Goal: Task Accomplishment & Management: Manage account settings

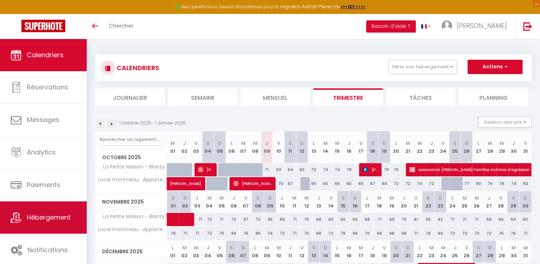
click at [49, 223] on link "Hébergement" at bounding box center [43, 217] width 87 height 32
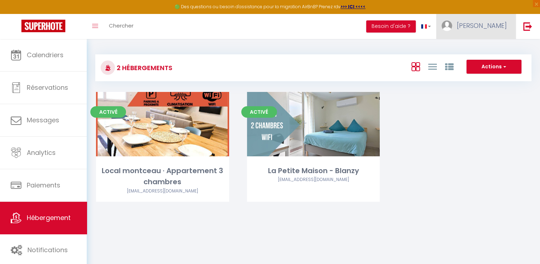
click at [480, 26] on span "[PERSON_NAME]" at bounding box center [482, 25] width 50 height 9
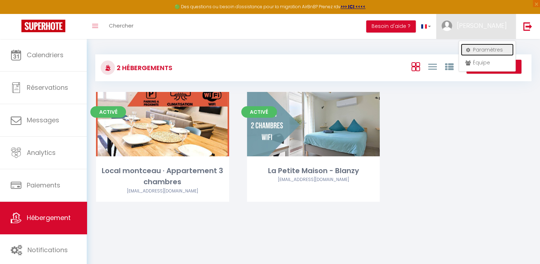
click at [490, 48] on link "Paramètres" at bounding box center [487, 50] width 53 height 12
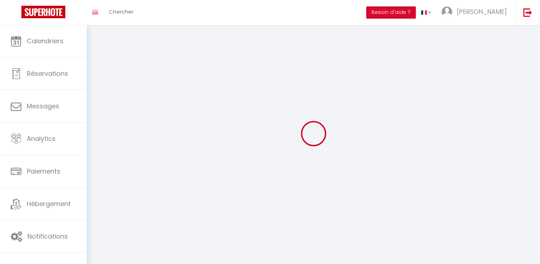
type input "[PERSON_NAME]"
type input "BUCHIN"
type input "0634292369"
type input "[STREET_ADDRESS]"
type input "71450"
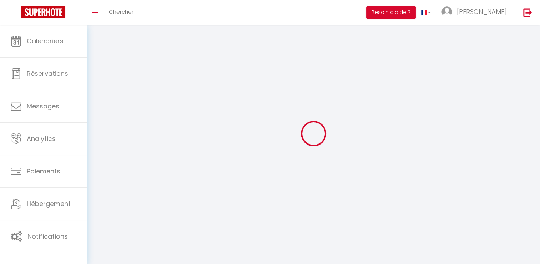
type input "BLANZY"
type input "Matexagcowjg9qziki6iR7Noz"
type input "Z5LfxevdETNM6QPTN6AOVeyU3"
type input "Matexagcowjg9qziki6iR7Noz"
type input "Z5LfxevdETNM6QPTN6AOVeyU3"
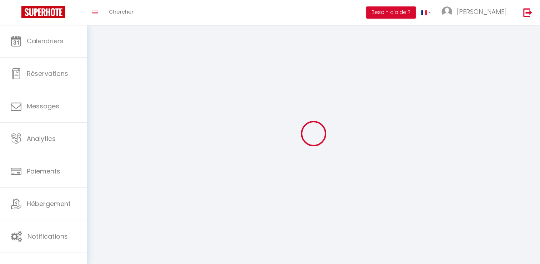
type input "[URL][DOMAIN_NAME]"
select select "28"
select select "fr"
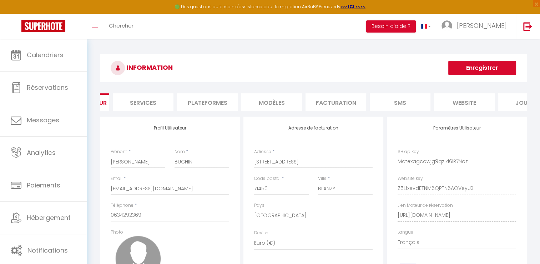
scroll to position [0, 61]
click at [467, 108] on li "website" at bounding box center [454, 102] width 61 height 18
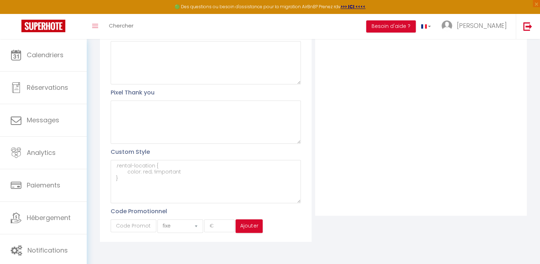
scroll to position [8, 0]
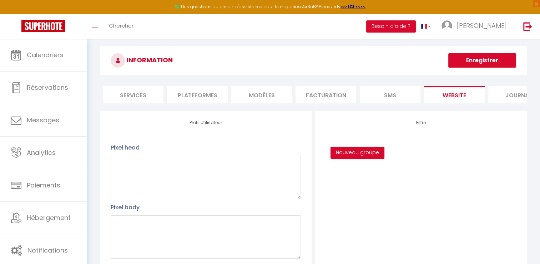
click at [136, 93] on li "Services" at bounding box center [133, 95] width 61 height 18
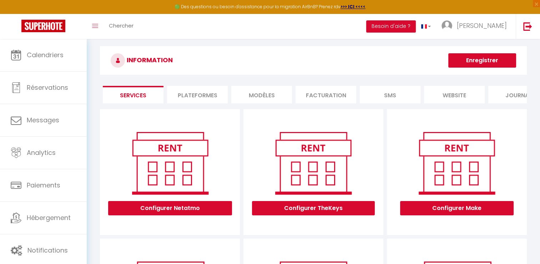
click at [203, 93] on li "Plateformes" at bounding box center [197, 95] width 61 height 18
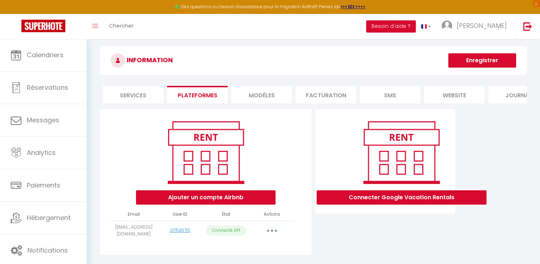
click at [256, 95] on li "MODÈLES" at bounding box center [261, 95] width 61 height 18
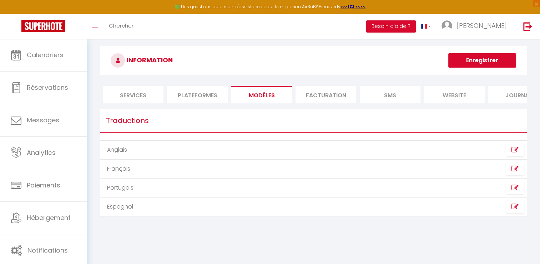
click at [307, 96] on li "Facturation" at bounding box center [326, 95] width 61 height 18
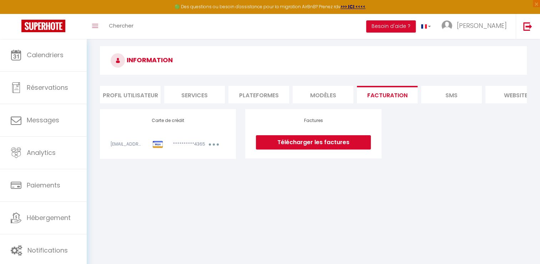
click at [114, 96] on li "Profil Utilisateur" at bounding box center [130, 95] width 61 height 18
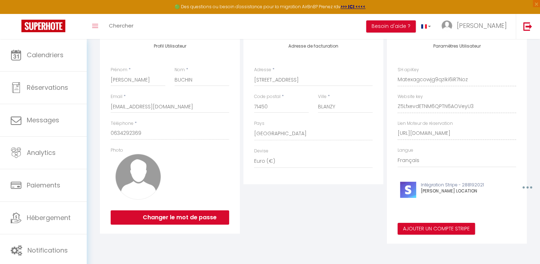
scroll to position [0, 87]
drag, startPoint x: 397, startPoint y: 134, endPoint x: 537, endPoint y: 131, distance: 139.3
click at [537, 131] on div "INFORMATION Enregistrer Profil Utilisateur Services Plateformes MODÈLES Factura…" at bounding box center [314, 110] width 454 height 307
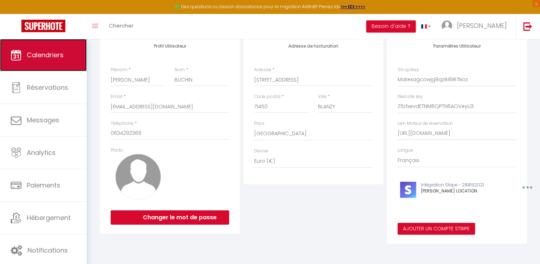
click at [42, 59] on span "Calendriers" at bounding box center [45, 54] width 37 height 9
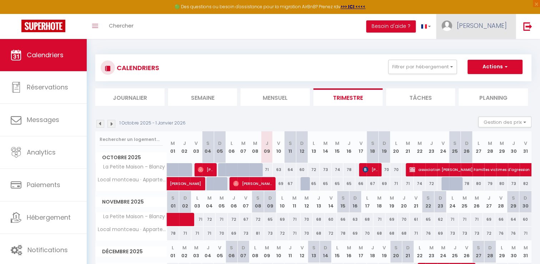
click at [493, 23] on span "[PERSON_NAME]" at bounding box center [482, 25] width 50 height 9
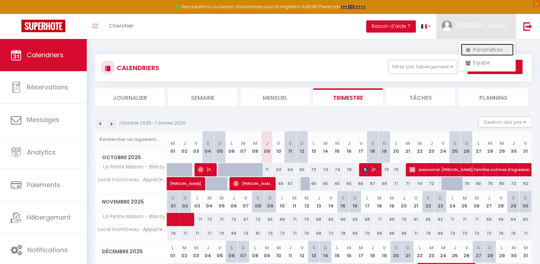
click at [485, 49] on link "Paramètres" at bounding box center [487, 50] width 53 height 12
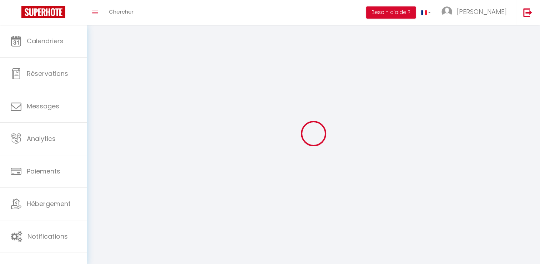
type input "Matexagcowjg9qziki6iR7Noz"
type input "Z5LfxevdETNM6QPTN6AOVeyU3"
type input "[URL][DOMAIN_NAME]"
select select "fr"
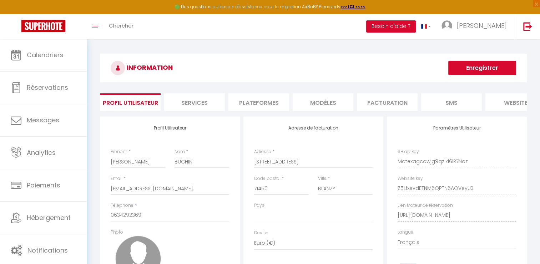
scroll to position [0, 87]
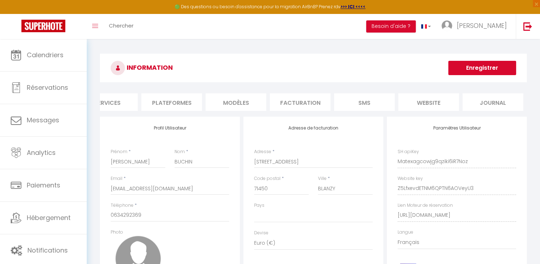
click at [429, 100] on li "website" at bounding box center [429, 102] width 61 height 18
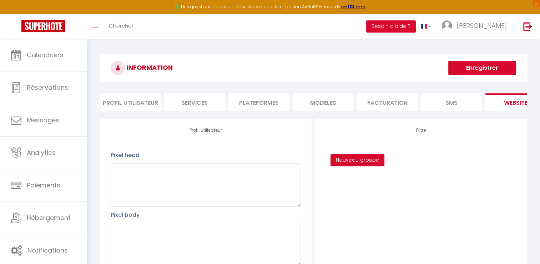
click at [125, 109] on li "Profil Utilisateur" at bounding box center [130, 102] width 61 height 18
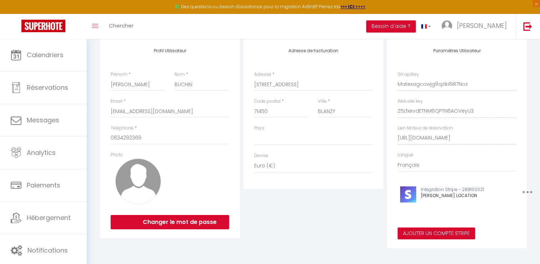
scroll to position [87, 0]
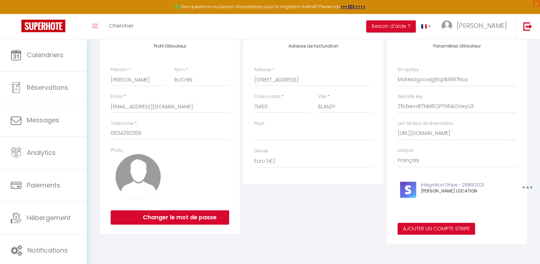
click at [472, 114] on div "Paramètres Utilisateur SH apiKey Matexagcowjg9qziki6iR7Noz Website key Z5Lfxevd…" at bounding box center [457, 139] width 140 height 209
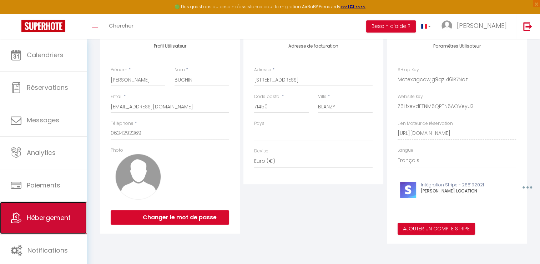
click at [12, 213] on icon at bounding box center [16, 217] width 11 height 11
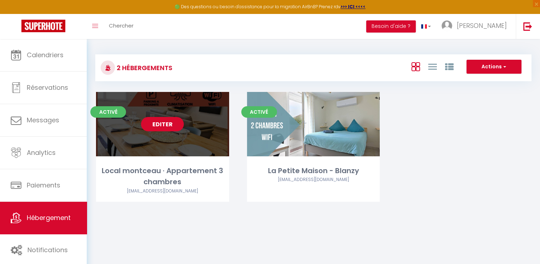
click at [165, 123] on link "Editer" at bounding box center [162, 124] width 43 height 14
select select "3"
select select "2"
select select "1"
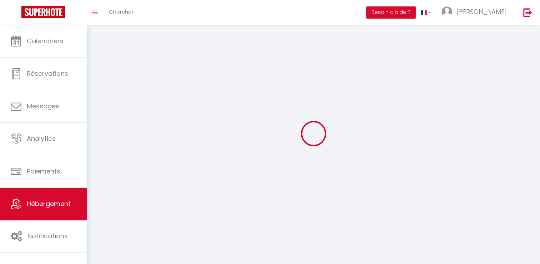
select select
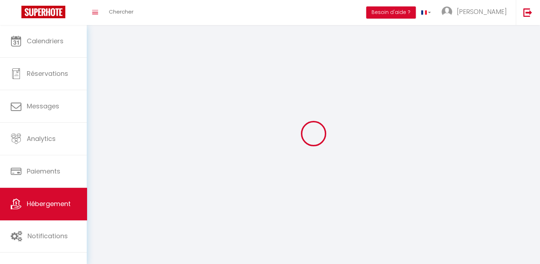
select select
checkbox input "false"
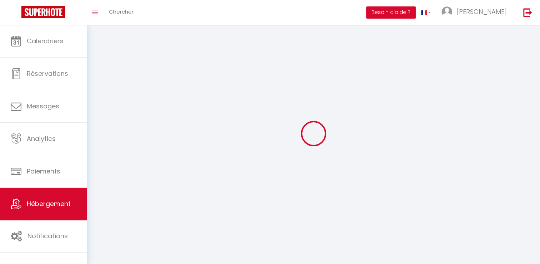
select select
select select "1"
select select
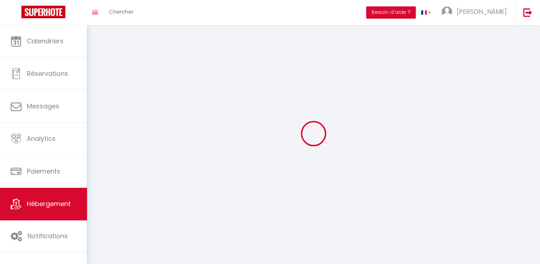
select select
checkbox input "false"
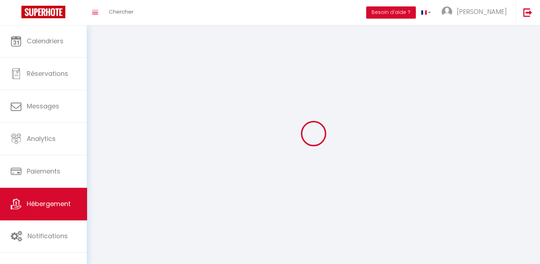
checkbox input "false"
select select
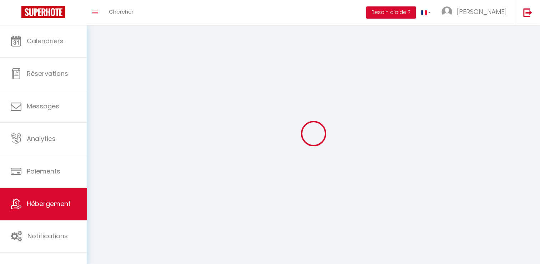
select select
select select "28"
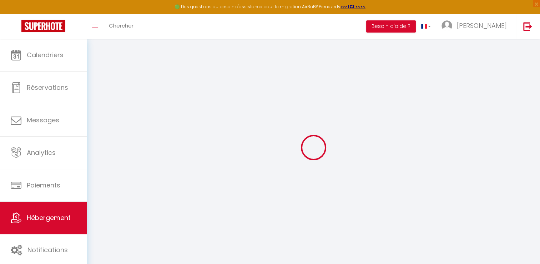
select select
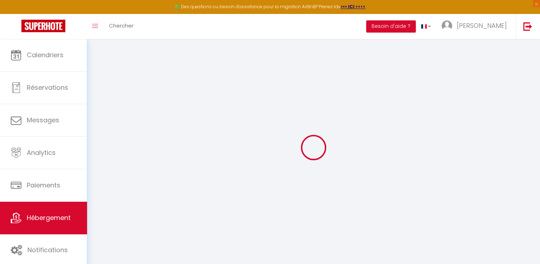
select select
checkbox input "false"
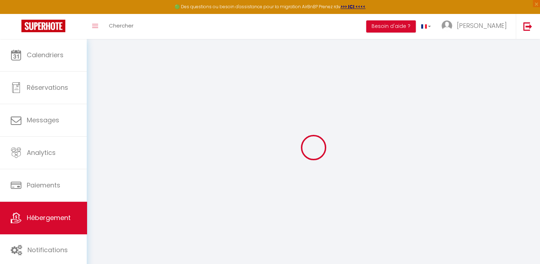
select select
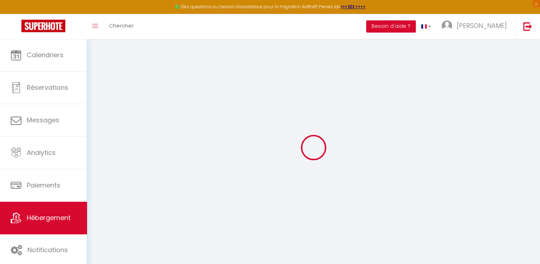
select select
checkbox input "false"
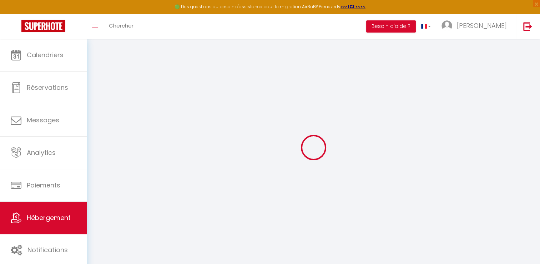
checkbox input "false"
select select
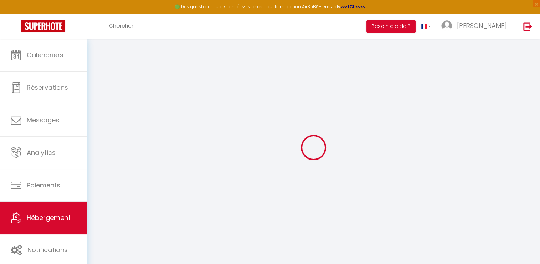
select select
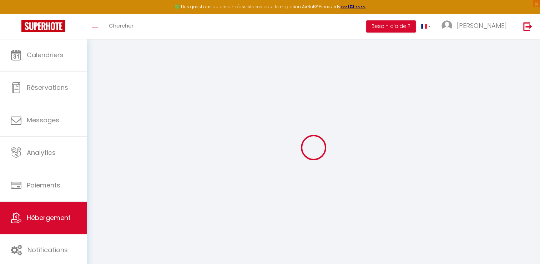
checkbox input "false"
select select
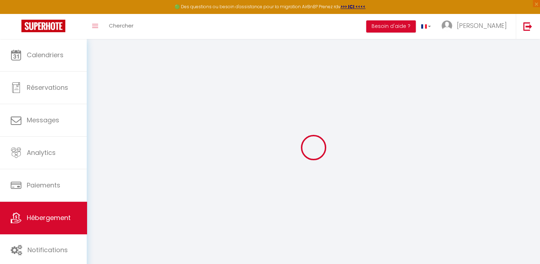
select select
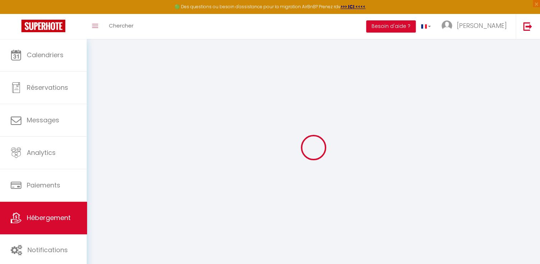
select select
checkbox input "false"
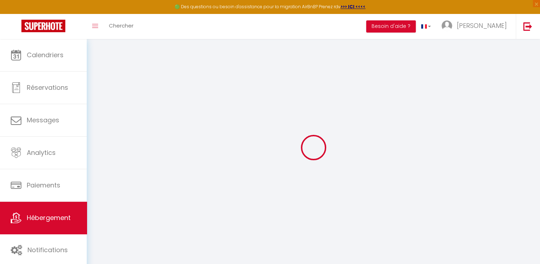
checkbox input "false"
select select
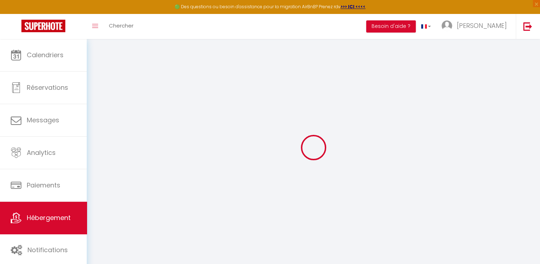
select select
checkbox input "false"
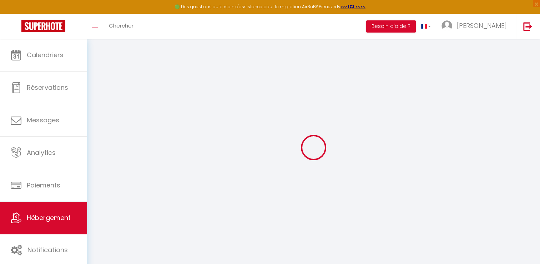
checkbox input "false"
select select
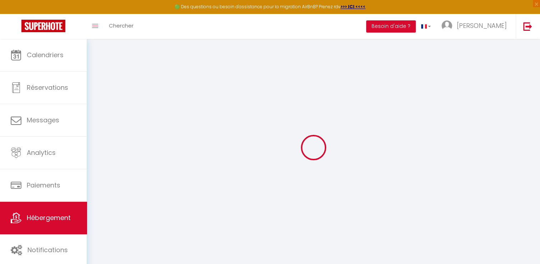
type input "Local montceau · Appartement 3 chambres"
type input "SCI MBG IMMO"
type input "[STREET_ADDRESS]"
type input "71450"
type input "blanzy"
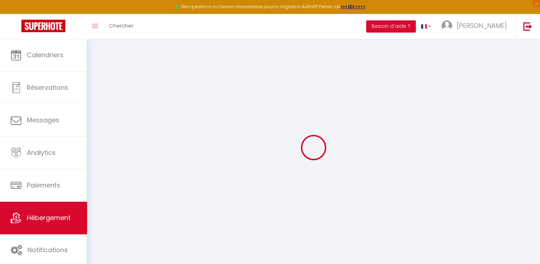
select select "6"
select select "4"
select select "3"
type input "70"
type input "10"
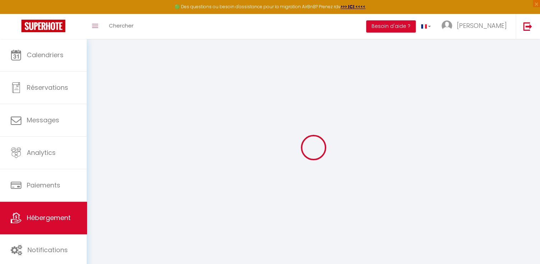
type input "45"
type input "350"
select select
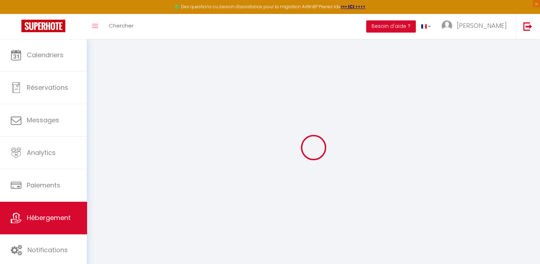
select select
type input "[STREET_ADDRESS][PERSON_NAME]"
type input "71300"
type input "[GEOGRAPHIC_DATA]"
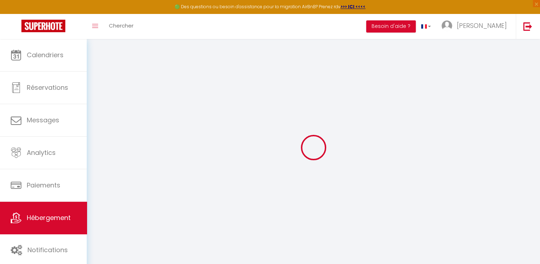
type input "[EMAIL_ADDRESS][DOMAIN_NAME]"
select select
checkbox input "true"
checkbox input "false"
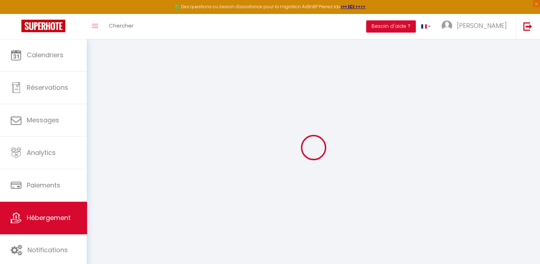
checkbox input "false"
type input "0"
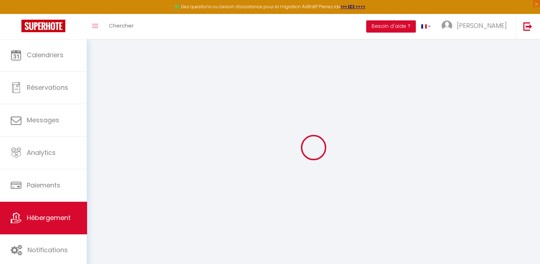
select select
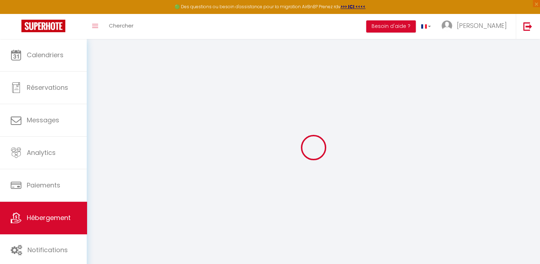
select select
checkbox input "true"
checkbox input "false"
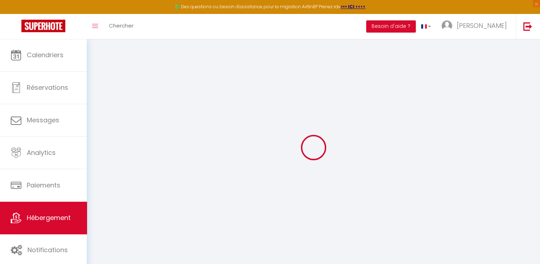
select select "48066"
select select
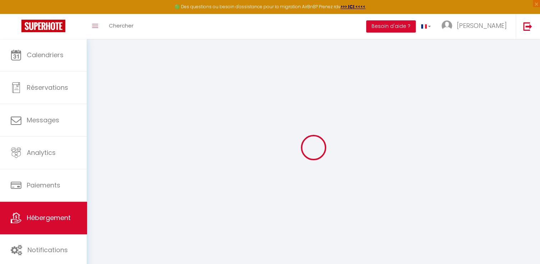
select select
checkbox input "true"
checkbox input "false"
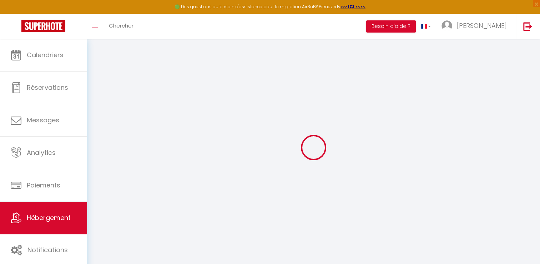
checkbox input "false"
select select
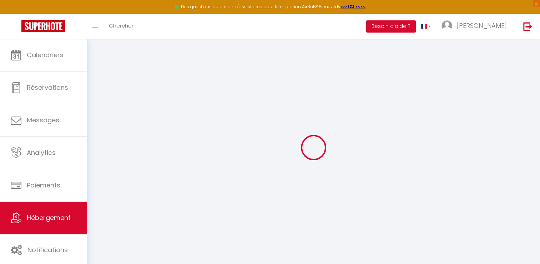
select select
checkbox input "true"
checkbox input "false"
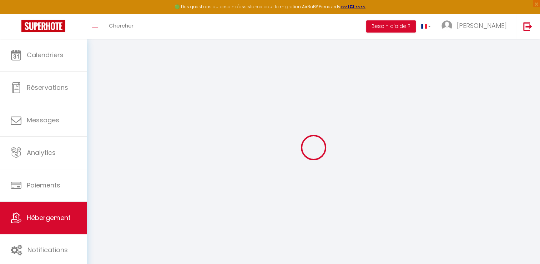
checkbox input "false"
select select
checkbox input "true"
checkbox input "false"
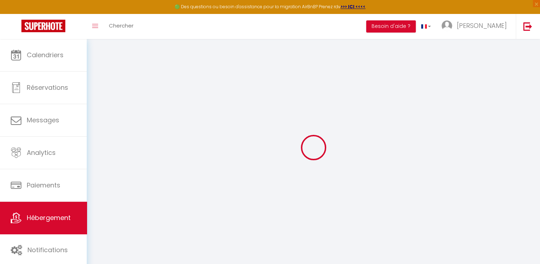
checkbox input "false"
select select "16:00"
select select "00:00"
select select "11:00"
select select "30"
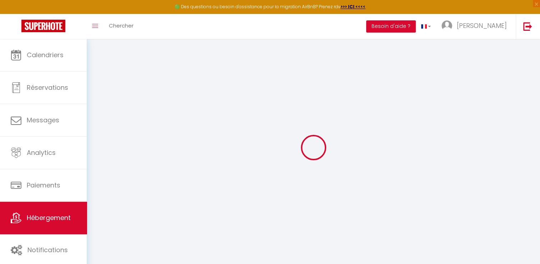
select select "120"
select select
checkbox input "true"
checkbox input "false"
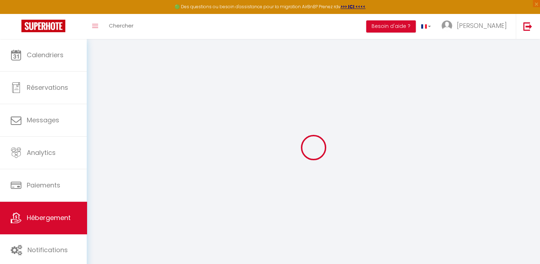
checkbox input "false"
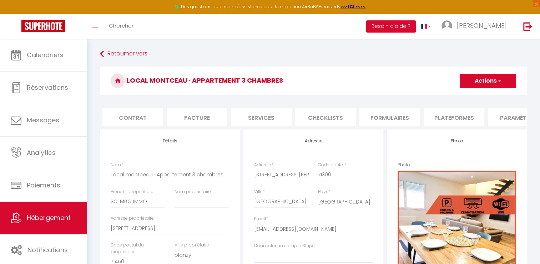
scroll to position [0, 216]
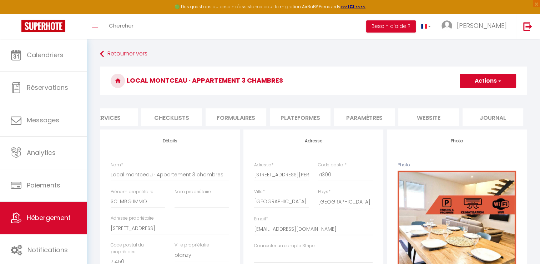
click at [432, 121] on li "website" at bounding box center [429, 117] width 61 height 18
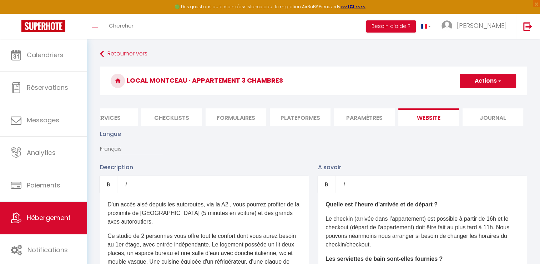
click at [484, 80] on button "Actions" at bounding box center [488, 81] width 56 height 14
click at [482, 95] on input "Enregistrer" at bounding box center [480, 96] width 26 height 7
checkbox input "true"
checkbox input "false"
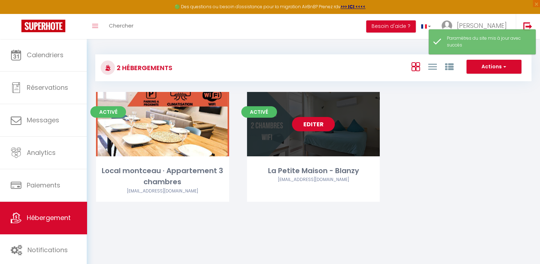
click at [319, 127] on link "Editer" at bounding box center [313, 124] width 43 height 14
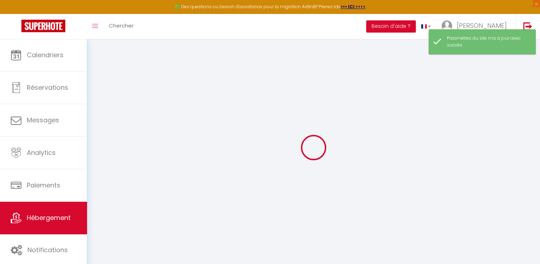
type input "Oups ! Les dates sélectionnées sont indisponibles."
type textarea "Malheureusement les dates sélectionnées sont indisponibles. Nous vous invitons …"
type input "46.710943"
type input "4.391739"
checkbox input "true"
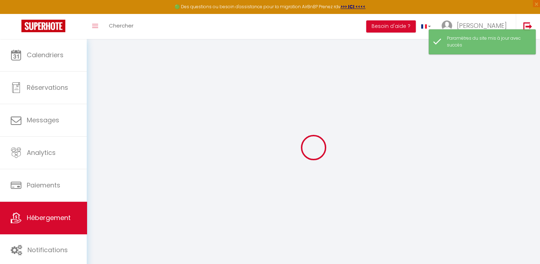
checkbox input "false"
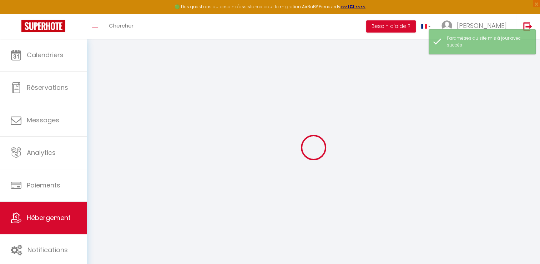
checkbox input "true"
checkbox input "false"
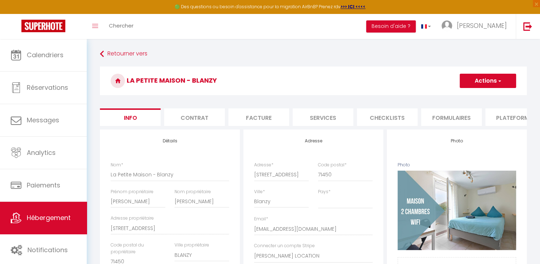
scroll to position [0, 216]
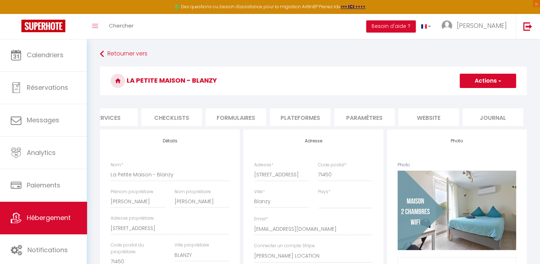
click at [426, 117] on li "website" at bounding box center [429, 117] width 61 height 18
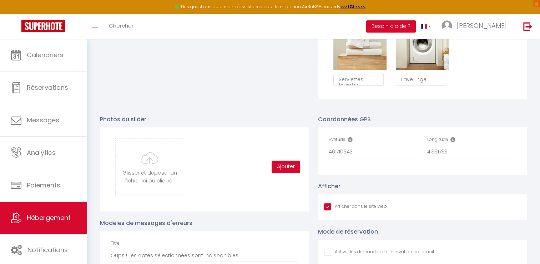
scroll to position [719, 0]
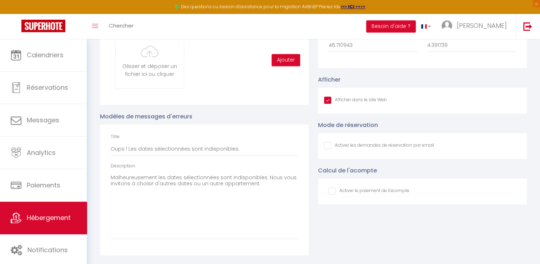
drag, startPoint x: 536, startPoint y: 144, endPoint x: 540, endPoint y: 144, distance: 4.3
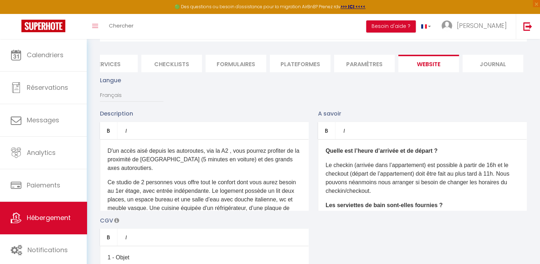
scroll to position [32, 0]
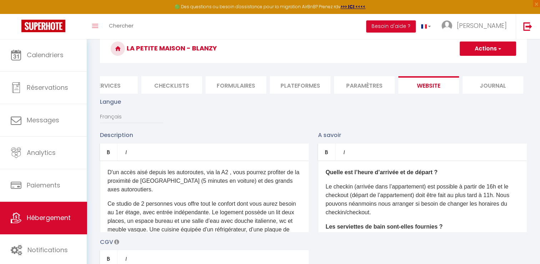
click at [478, 49] on button "Actions" at bounding box center [488, 48] width 56 height 14
click at [469, 63] on input "Enregistrer" at bounding box center [480, 64] width 26 height 7
checkbox input "true"
checkbox input "false"
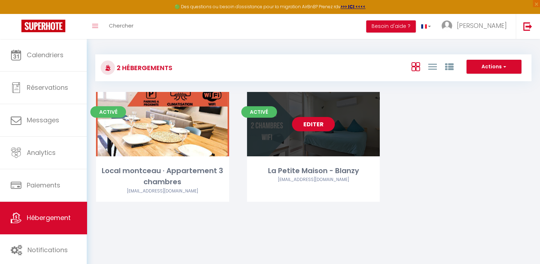
click at [327, 124] on link "Editer" at bounding box center [313, 124] width 43 height 14
click at [308, 125] on link "Editer" at bounding box center [313, 124] width 43 height 14
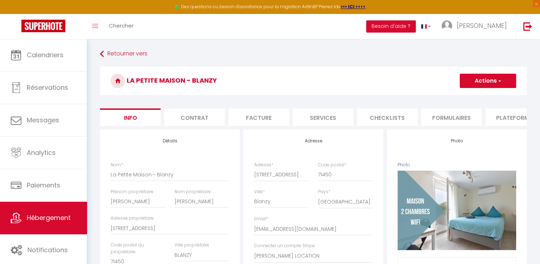
click at [472, 84] on button "Actions" at bounding box center [488, 81] width 56 height 14
click at [435, 84] on h3 "La Petite Maison - Blanzy" at bounding box center [313, 80] width 427 height 29
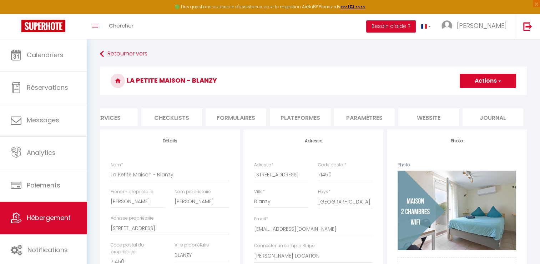
click at [432, 118] on li "website" at bounding box center [429, 117] width 61 height 18
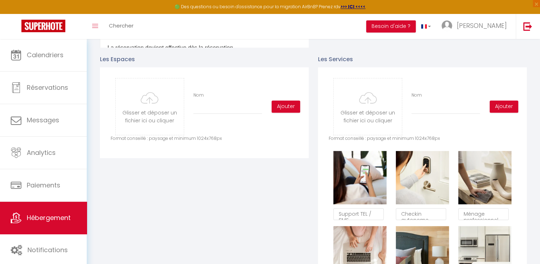
scroll to position [322, 0]
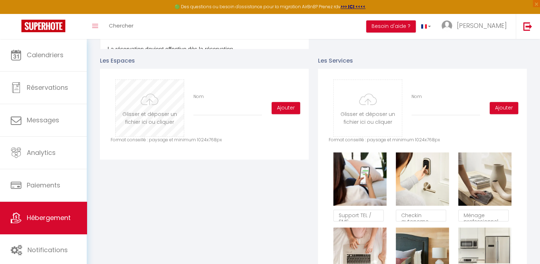
click at [150, 118] on input "file" at bounding box center [150, 108] width 68 height 56
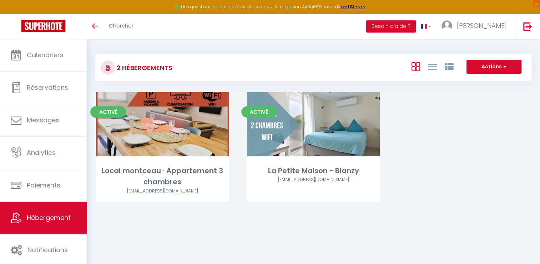
click at [157, 126] on link "Editer" at bounding box center [162, 124] width 43 height 14
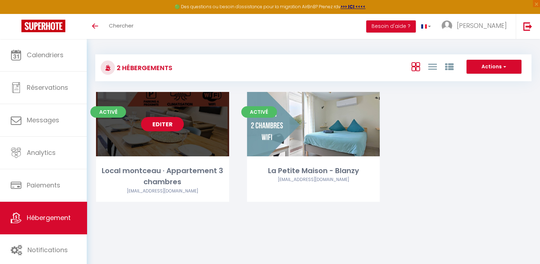
click at [163, 123] on link "Editer" at bounding box center [162, 124] width 43 height 14
select select "3"
select select "2"
select select "1"
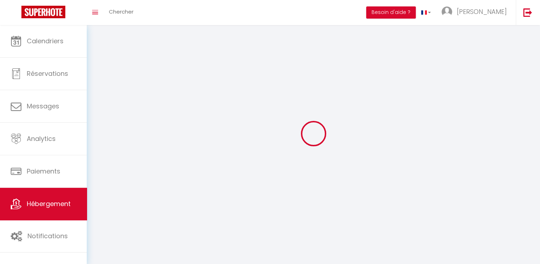
select select
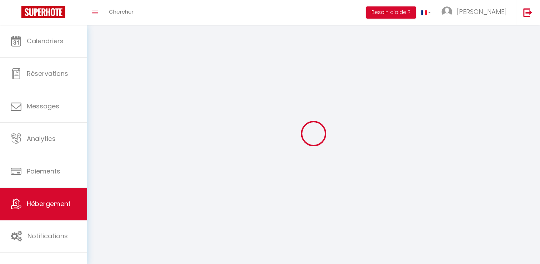
select select
checkbox input "false"
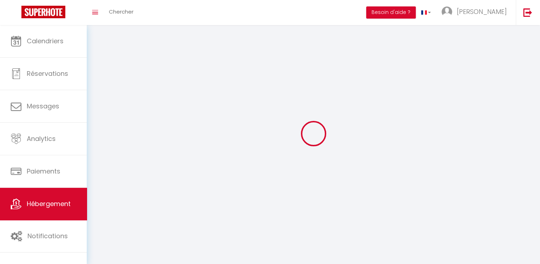
checkbox input "false"
select select
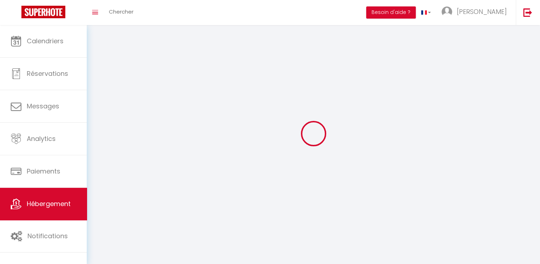
select select
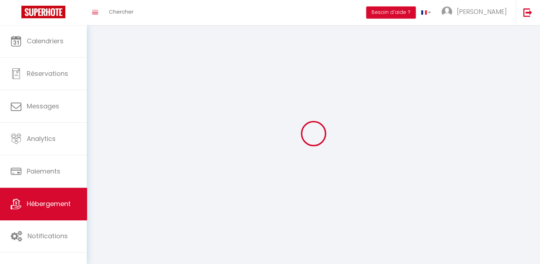
checkbox input "false"
select select
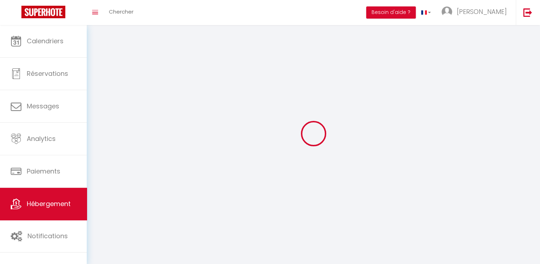
select select
select select "28"
select select
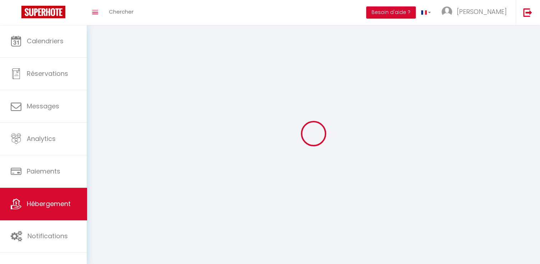
select select
checkbox input "false"
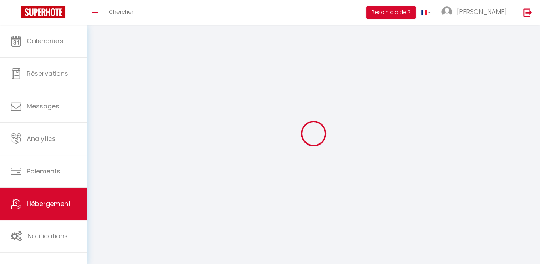
checkbox input "false"
select select
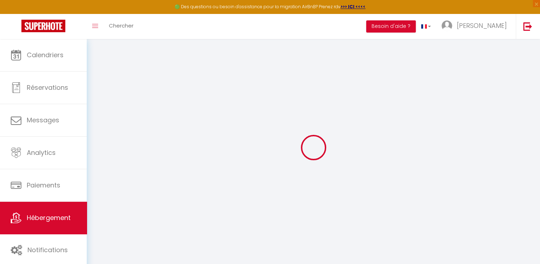
select select
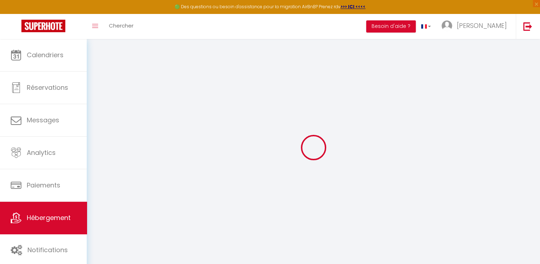
select select
checkbox input "false"
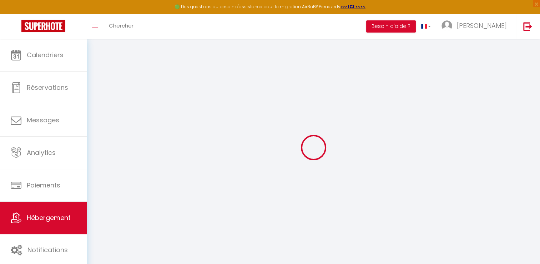
select select
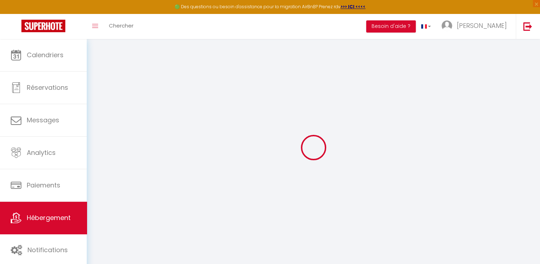
select select
checkbox input "false"
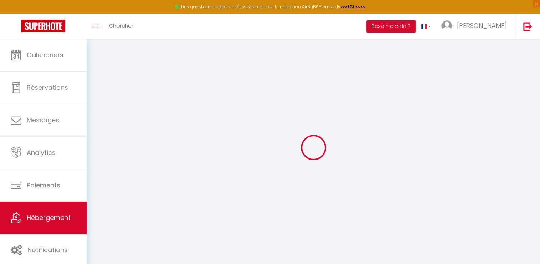
checkbox input "false"
select select
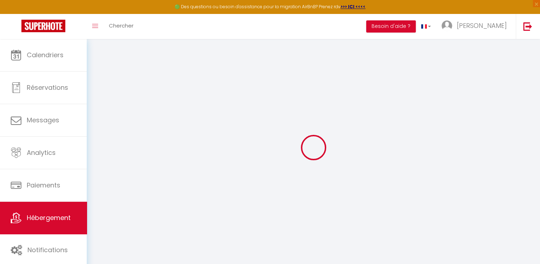
select select
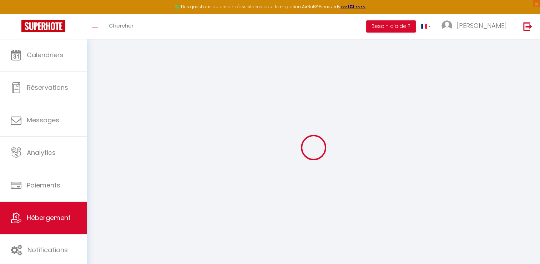
checkbox input "false"
select select
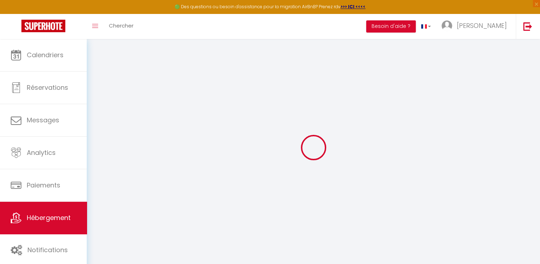
select select
type input "Oups ! Les dates sélectionnées sont indisponibles."
type textarea "Malheureusement les dates sélectionnées sont indisponibles. Nous vous invitons …"
type input "46.673727"
type input "4.367585"
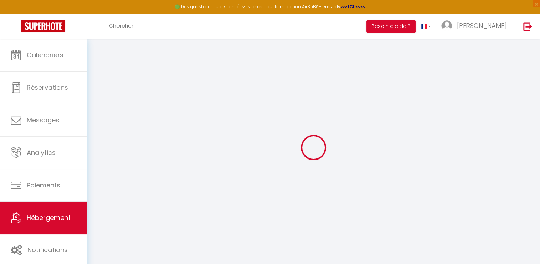
checkbox input "true"
checkbox input "false"
select select
checkbox input "true"
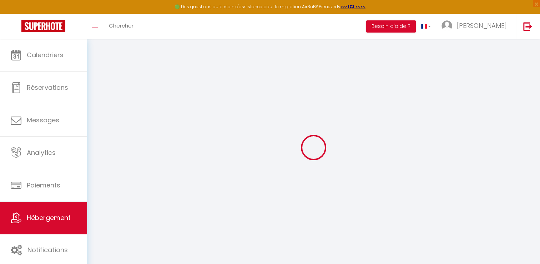
checkbox input "false"
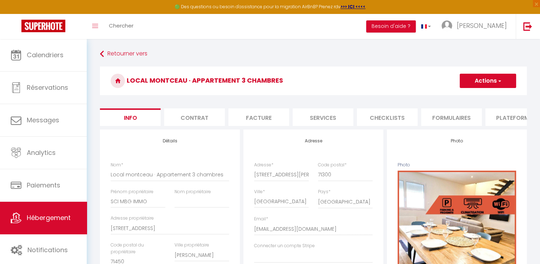
scroll to position [0, 216]
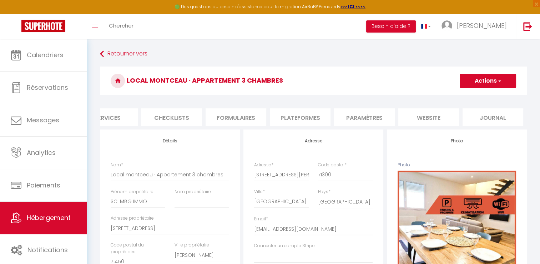
click at [440, 117] on li "website" at bounding box center [429, 117] width 61 height 18
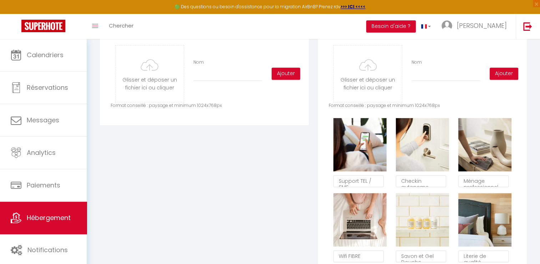
scroll to position [357, 0]
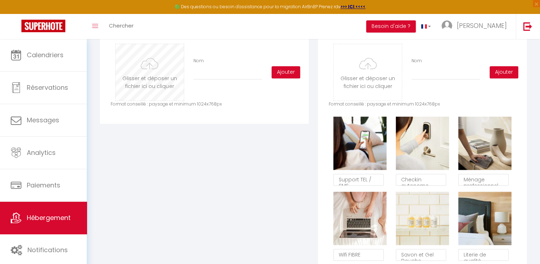
click at [143, 90] on input "file" at bounding box center [150, 72] width 68 height 56
type input "C:\fakepath\1.jpg"
checkbox input "true"
checkbox input "false"
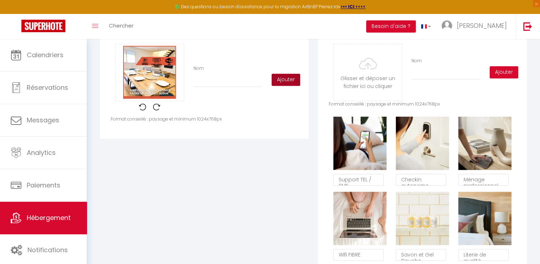
click at [288, 86] on button "Ajouter" at bounding box center [286, 80] width 29 height 12
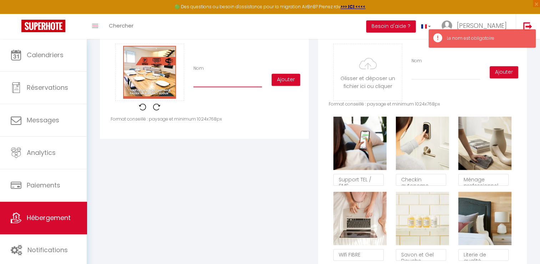
click at [235, 84] on input "Nom" at bounding box center [228, 80] width 69 height 13
type input "s"
checkbox input "true"
checkbox input "false"
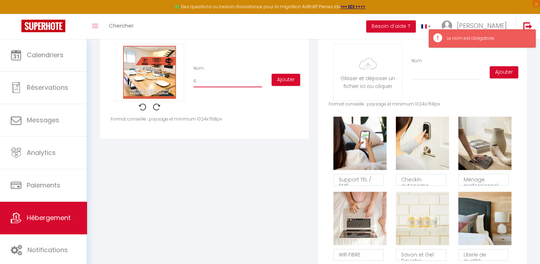
type input "sa"
checkbox input "true"
checkbox input "false"
type input "sal"
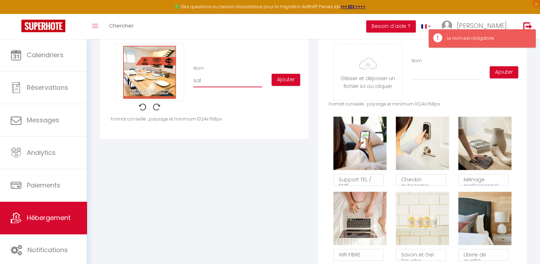
checkbox input "true"
checkbox input "false"
type input "salo"
checkbox input "true"
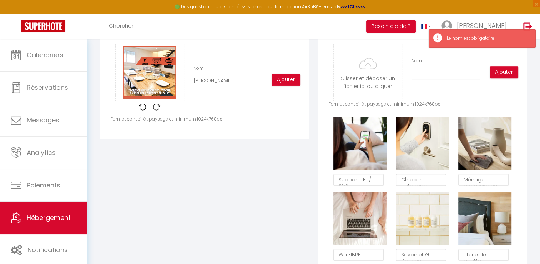
checkbox input "false"
type input "salon"
checkbox input "true"
checkbox input "false"
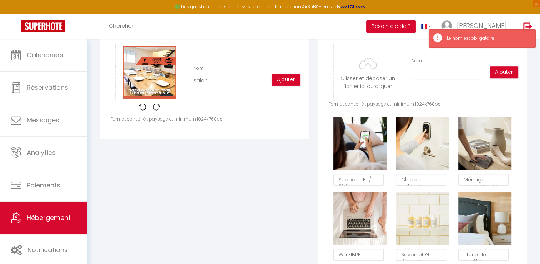
checkbox input "false"
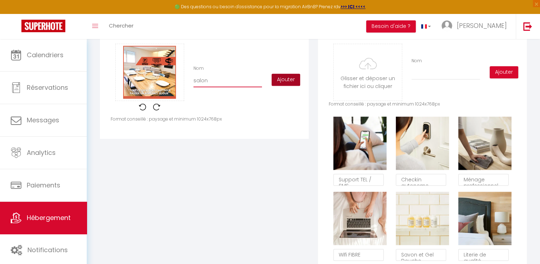
type input "salon"
click at [290, 86] on button "Ajouter" at bounding box center [286, 80] width 29 height 12
checkbox input "true"
checkbox input "false"
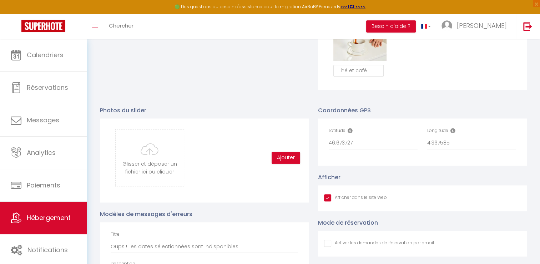
scroll to position [714, 0]
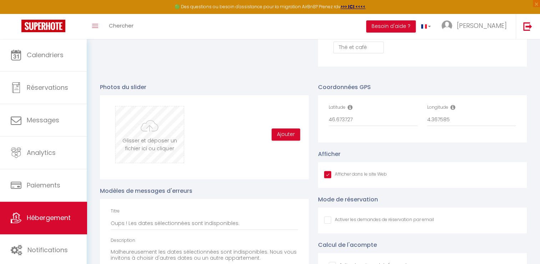
click at [117, 134] on input "file" at bounding box center [150, 134] width 68 height 56
type input "C:\fakepath\2.jpg"
checkbox input "true"
checkbox input "false"
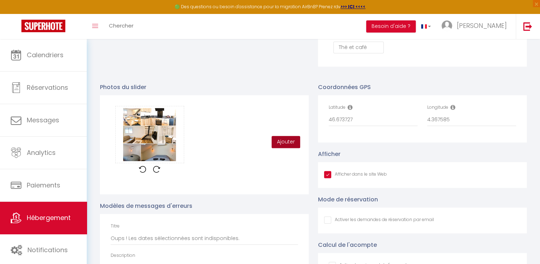
click at [287, 148] on button "Ajouter" at bounding box center [286, 142] width 29 height 12
checkbox input "true"
checkbox input "false"
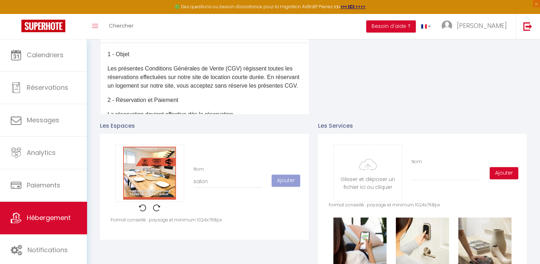
scroll to position [0, 0]
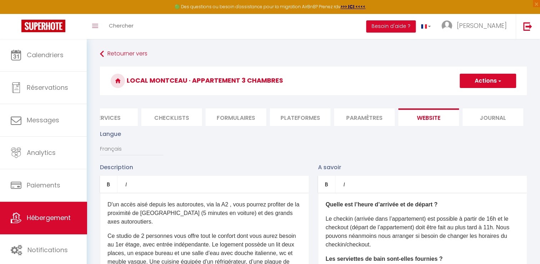
click at [493, 82] on button "Actions" at bounding box center [488, 81] width 56 height 14
click at [492, 96] on input "Enregistrer" at bounding box center [480, 96] width 26 height 7
checkbox input "true"
checkbox input "false"
